Goal: Check status: Check status

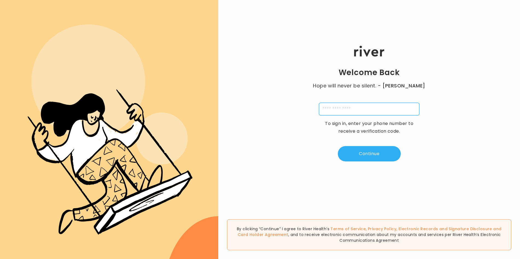
click at [327, 108] on input "tel" at bounding box center [369, 109] width 100 height 13
type input "**********"
click at [366, 155] on button "Continue" at bounding box center [369, 153] width 63 height 15
type input "*"
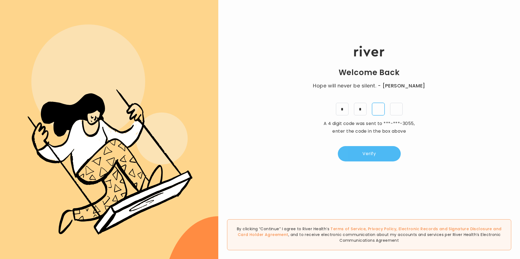
type input "*"
click at [365, 155] on button "Verify" at bounding box center [369, 153] width 63 height 15
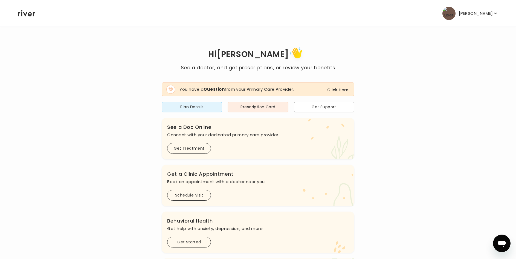
click at [343, 90] on button "Click Here" at bounding box center [337, 89] width 21 height 7
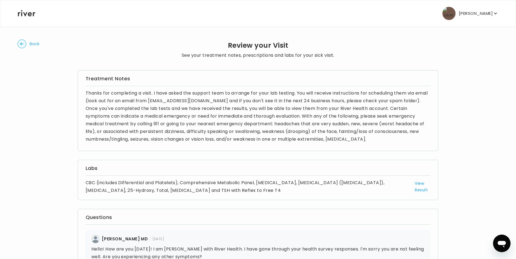
click at [419, 188] on link "View Result" at bounding box center [423, 186] width 16 height 13
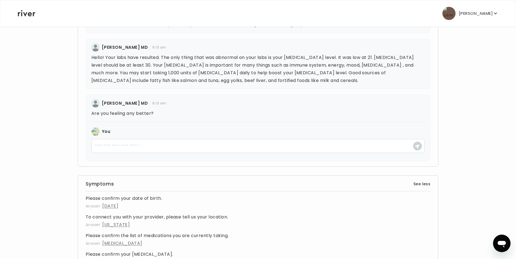
scroll to position [411, 0]
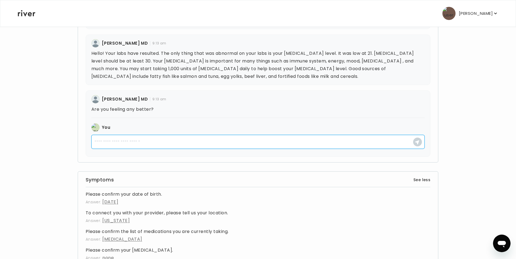
click at [104, 145] on textarea at bounding box center [258, 142] width 334 height 14
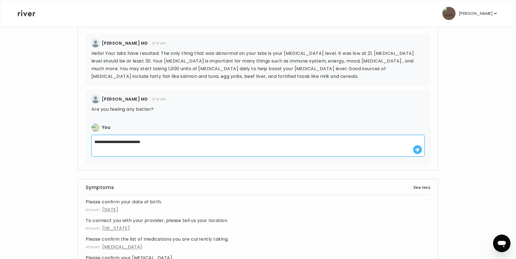
type textarea "**********"
click at [418, 150] on use "button" at bounding box center [417, 150] width 4 height 4
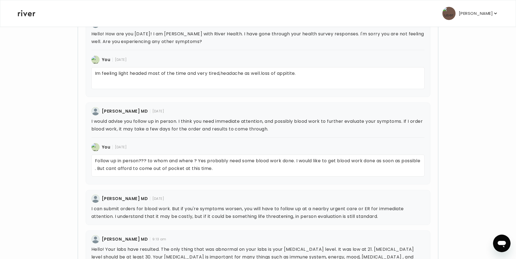
scroll to position [246, 0]
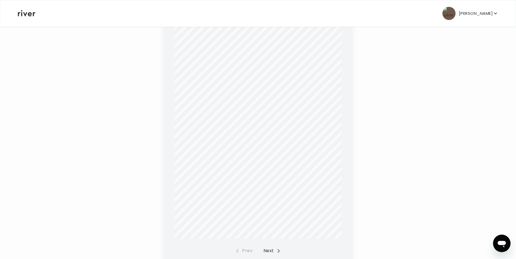
scroll to position [82, 0]
click at [271, 232] on button "Next" at bounding box center [272, 236] width 17 height 8
click at [279, 235] on icon "button" at bounding box center [279, 237] width 2 height 4
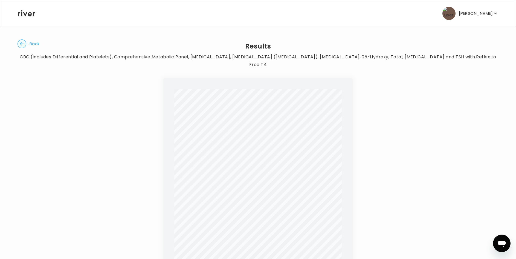
click at [195, 191] on span "QUEST DIAGNOSTICS DALLAS LAB, [STREET_ADDRESS] Laboratory Director: [PERSON_NAM…" at bounding box center [244, 192] width 119 height 2
click at [10, 39] on main "Back Results CBC (includes Differential and Platelets), Comprehensive Metabolic…" at bounding box center [258, 174] width 516 height 348
click at [22, 44] on circle "button" at bounding box center [22, 44] width 8 height 8
click at [20, 46] on circle "button" at bounding box center [22, 44] width 8 height 8
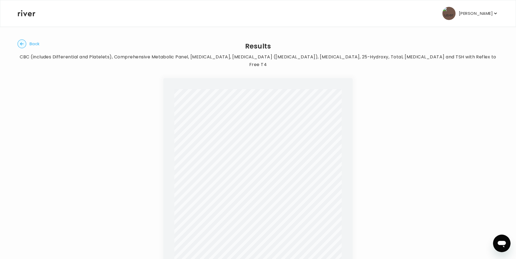
click at [20, 46] on circle "button" at bounding box center [22, 44] width 8 height 8
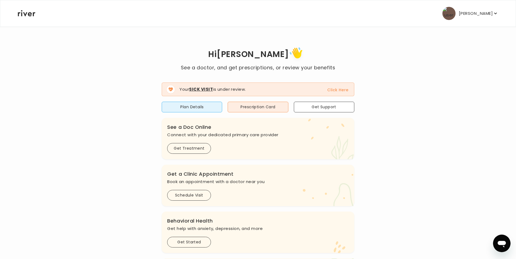
click at [338, 91] on button "Click Here" at bounding box center [337, 89] width 21 height 7
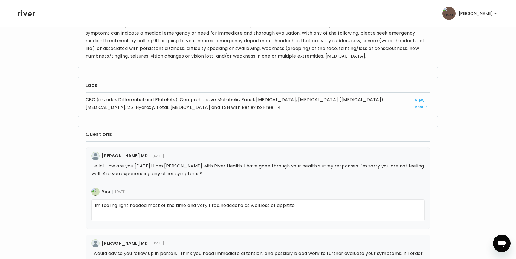
scroll to position [109, 0]
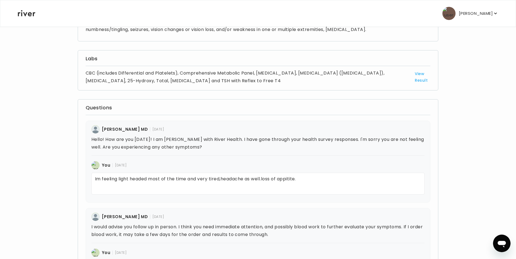
click at [418, 78] on link "View Result" at bounding box center [423, 76] width 16 height 13
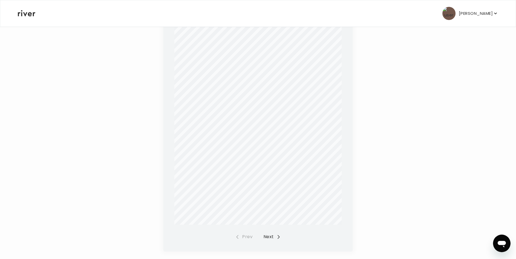
scroll to position [82, 0]
click at [277, 234] on icon "button" at bounding box center [279, 236] width 4 height 4
click at [279, 234] on icon "button" at bounding box center [279, 236] width 4 height 4
